Goal: Find specific page/section: Find specific page/section

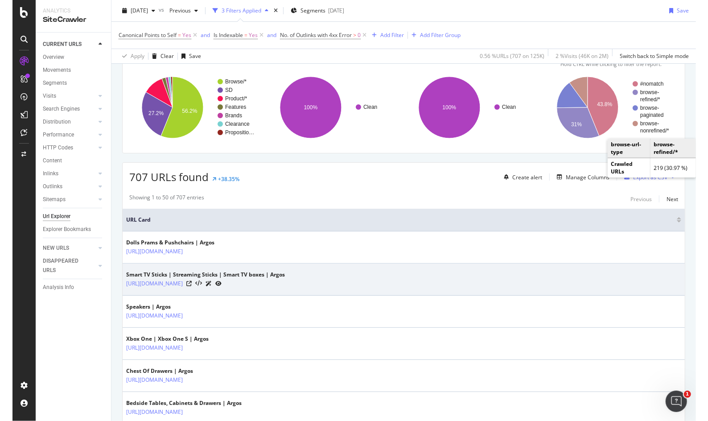
scroll to position [49, 0]
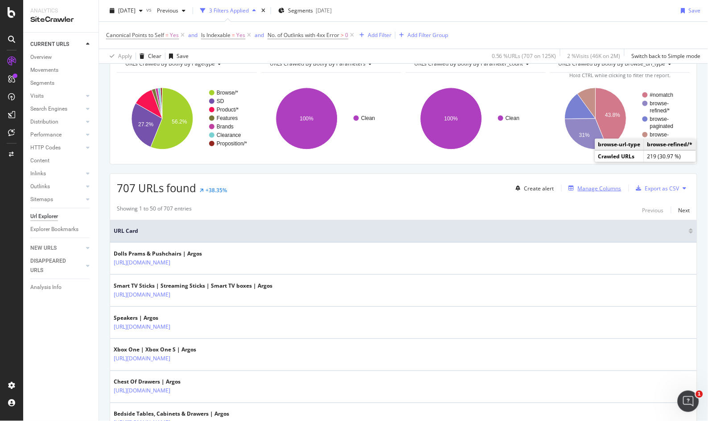
click at [581, 189] on div "Manage Columns" at bounding box center [600, 189] width 44 height 8
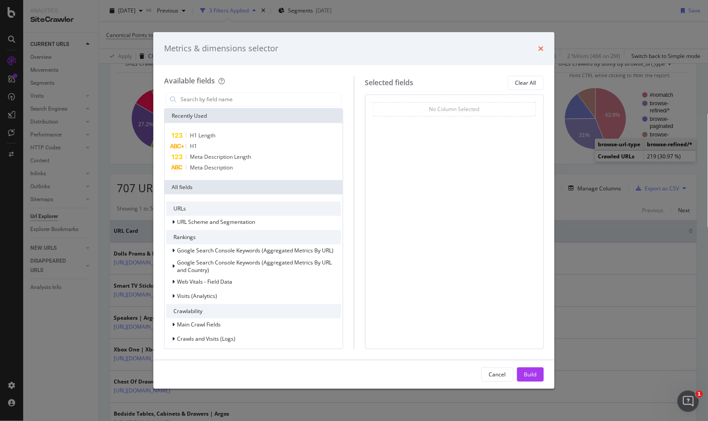
click at [541, 46] on icon "times" at bounding box center [540, 48] width 5 height 7
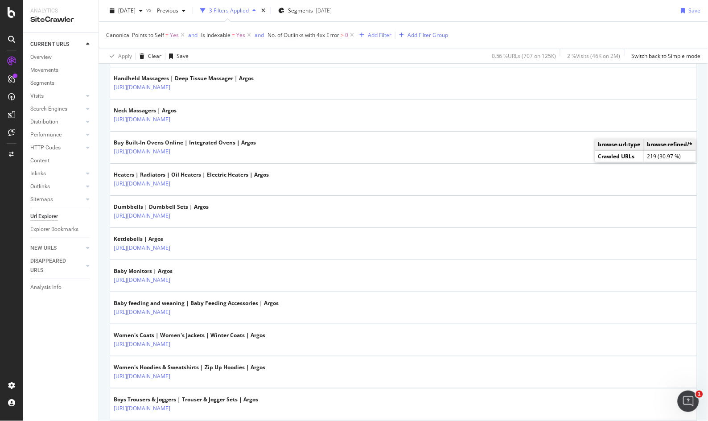
scroll to position [742, 0]
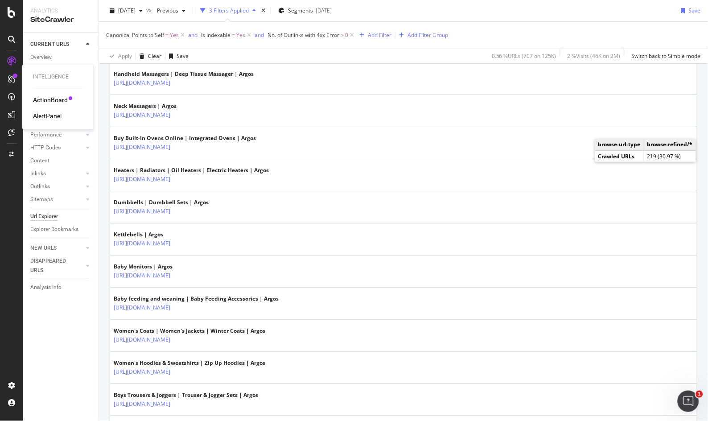
click at [52, 100] on div "ActionBoard" at bounding box center [50, 100] width 35 height 9
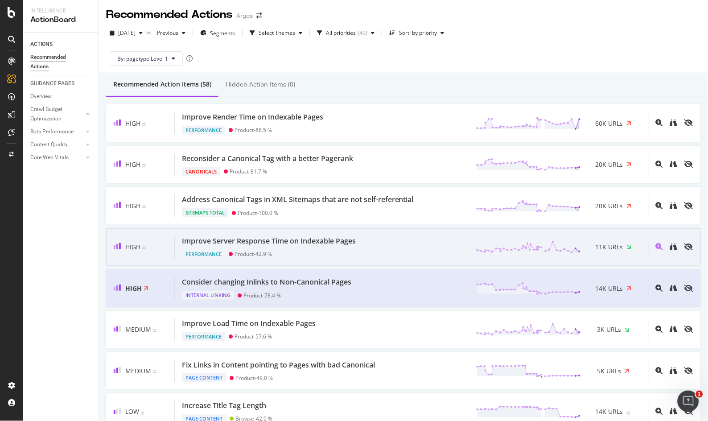
scroll to position [49, 0]
